Goal: Task Accomplishment & Management: Manage account settings

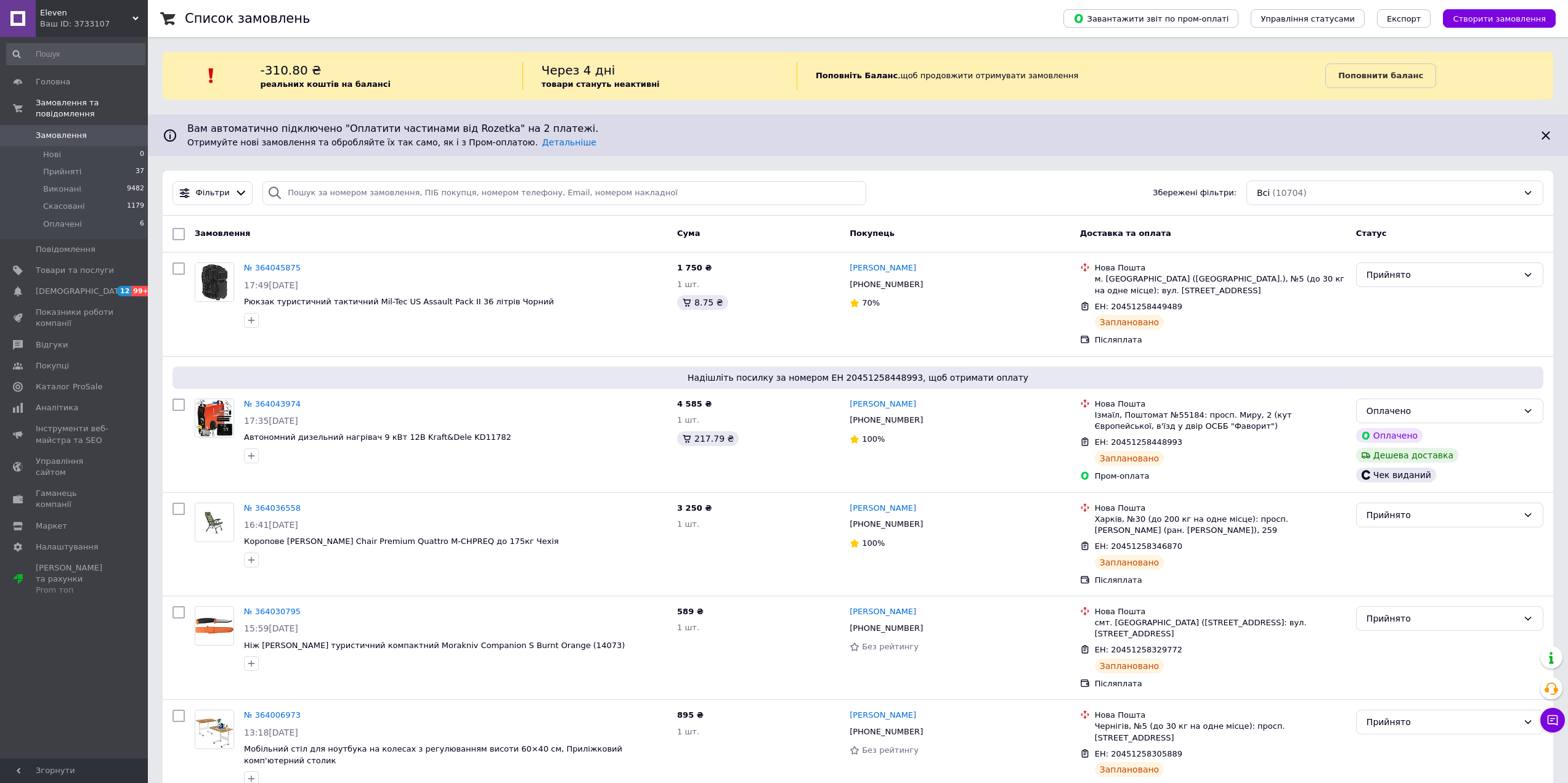
click at [85, 131] on link "Замовлення 0" at bounding box center [75, 135] width 152 height 21
drag, startPoint x: 1445, startPoint y: 783, endPoint x: 549, endPoint y: 7, distance: 1185.3
click at [549, 1] on div "Список замовлень" at bounding box center [611, 18] width 854 height 37
click at [50, 130] on span "Замовлення" at bounding box center [61, 135] width 51 height 11
click at [61, 130] on span "Замовлення" at bounding box center [61, 135] width 51 height 11
